Goal: Task Accomplishment & Management: Manage account settings

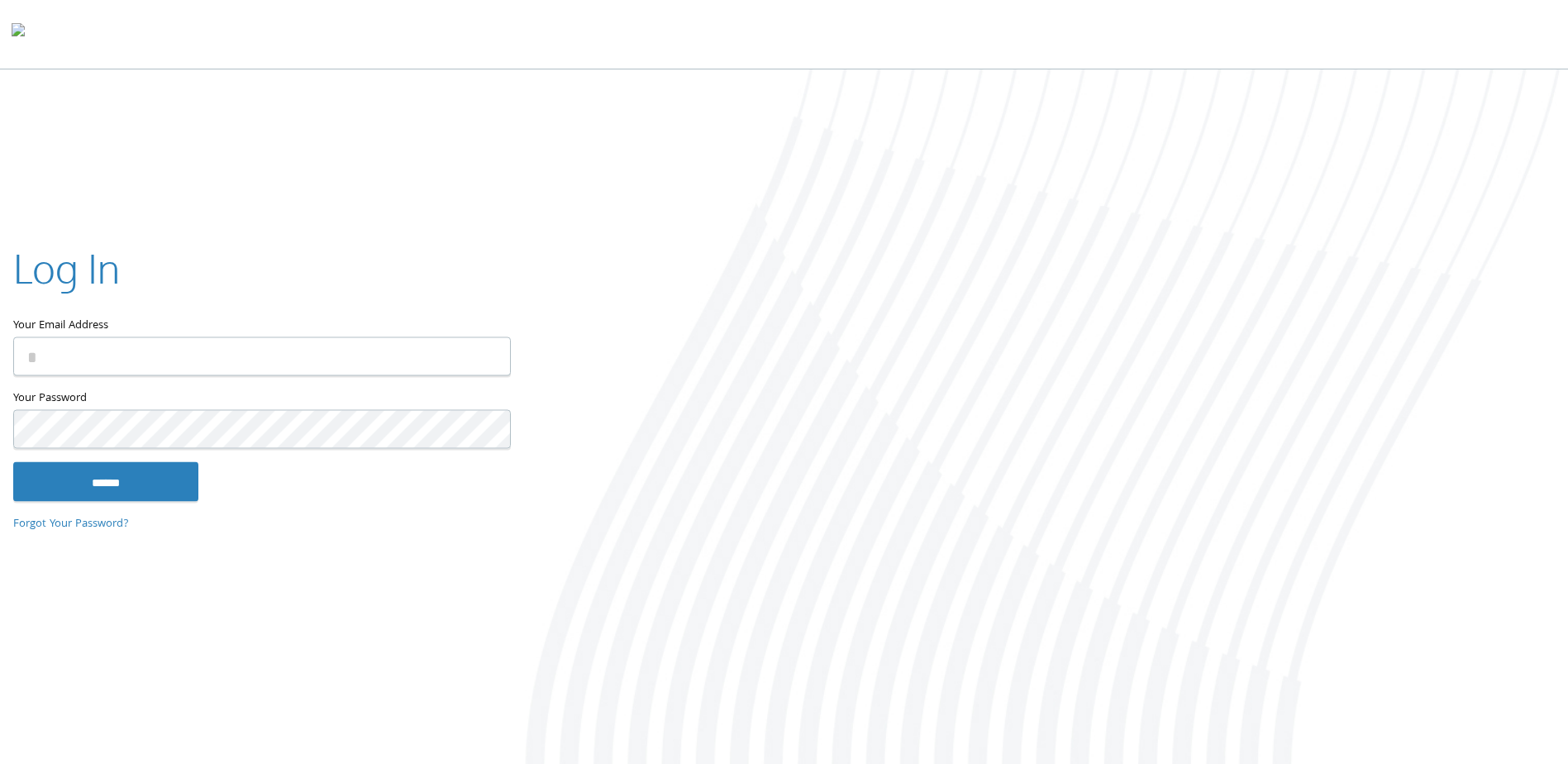
type input "**********"
click at [133, 469] on input "******" at bounding box center [106, 482] width 185 height 40
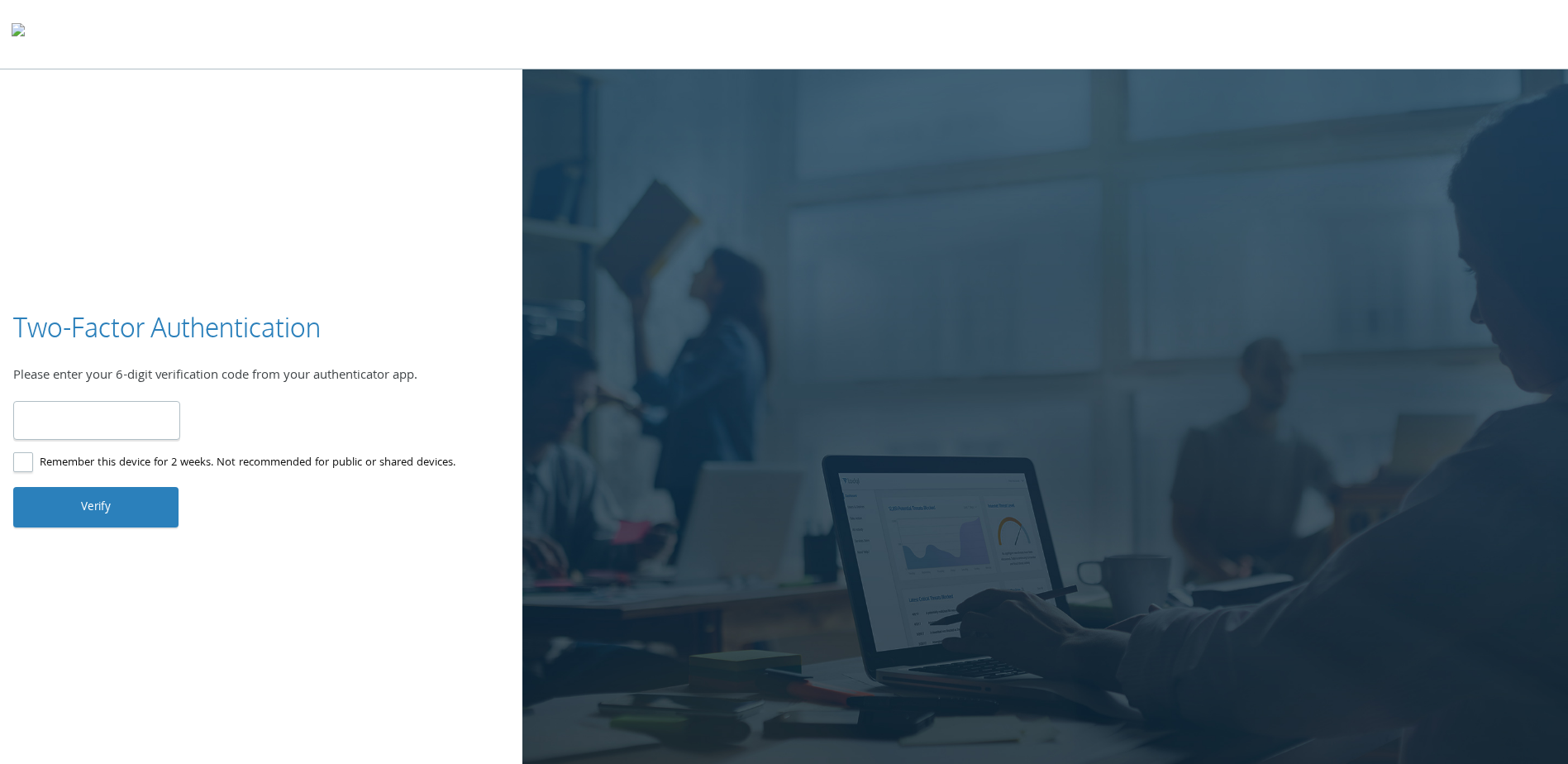
type input "******"
click at [89, 496] on button "Verify" at bounding box center [96, 507] width 165 height 40
